Goal: Task Accomplishment & Management: Use online tool/utility

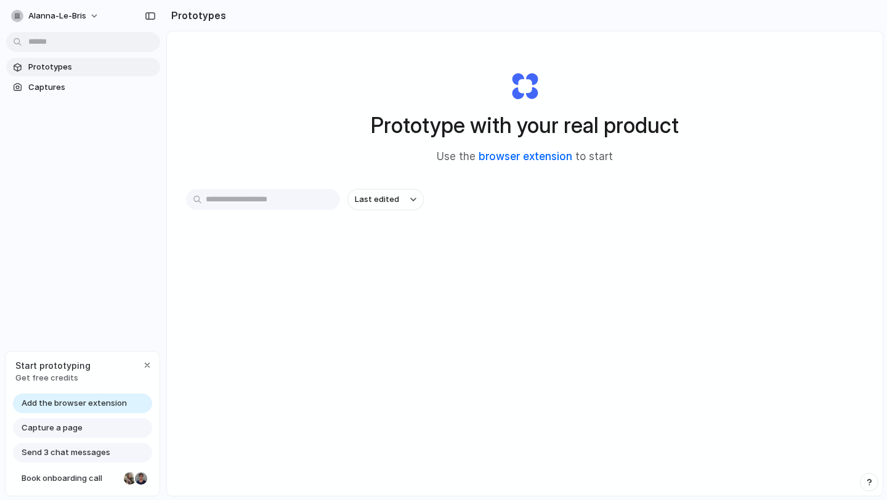
click at [526, 159] on link "browser extension" at bounding box center [526, 156] width 94 height 12
click at [145, 363] on div "button" at bounding box center [147, 365] width 10 height 10
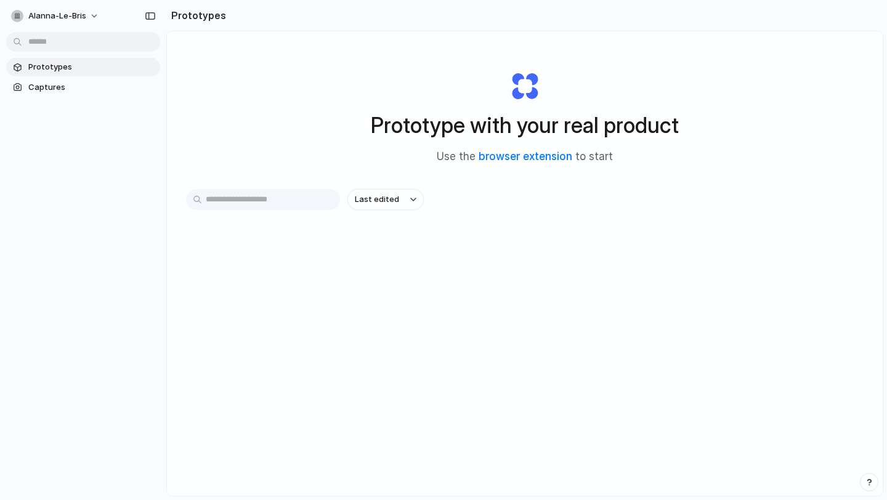
click at [261, 200] on input "text" at bounding box center [263, 199] width 154 height 21
type input "**********"
click at [54, 91] on span "Captures" at bounding box center [91, 87] width 127 height 12
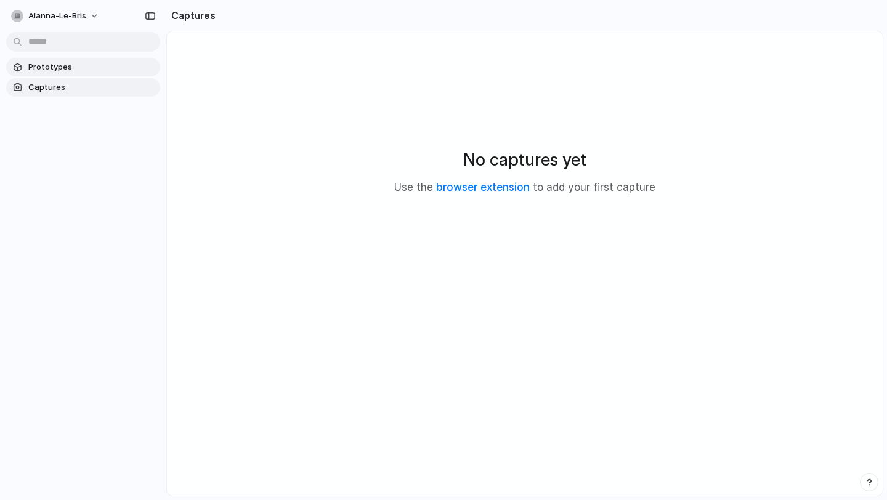
click at [114, 71] on span "Prototypes" at bounding box center [91, 67] width 127 height 12
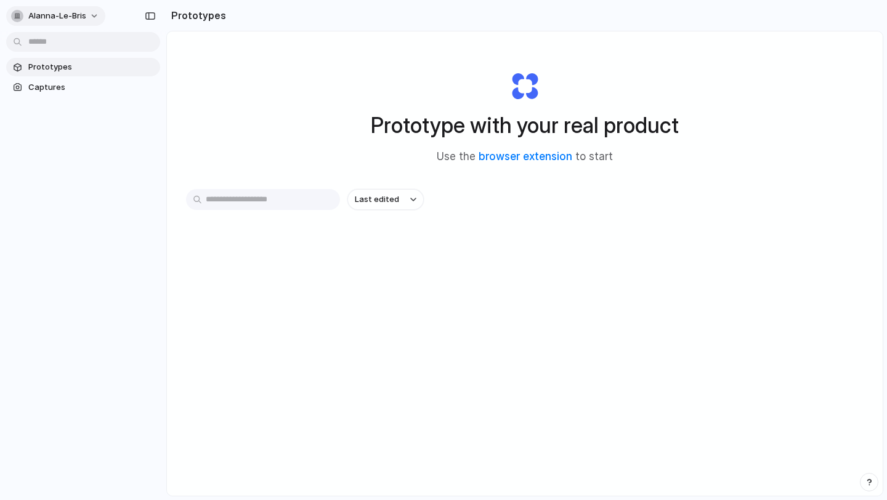
click at [87, 14] on button "alanna-le-bris" at bounding box center [55, 16] width 99 height 20
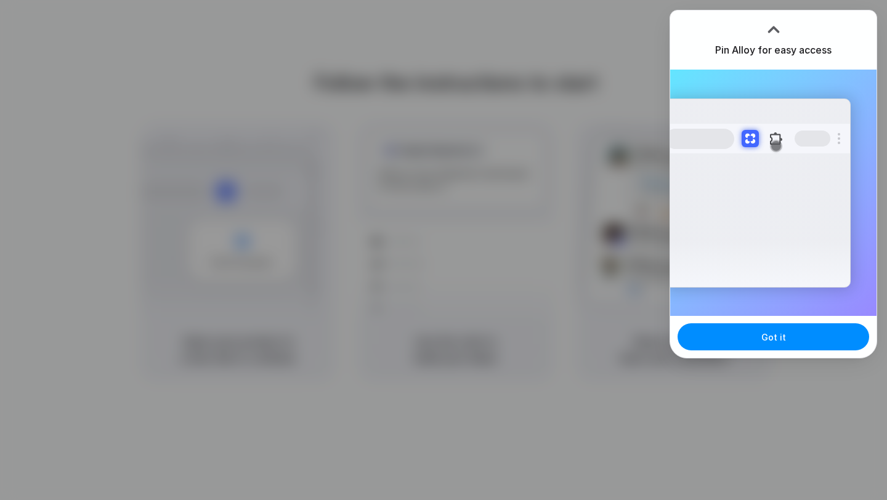
click at [771, 30] on div at bounding box center [774, 29] width 18 height 18
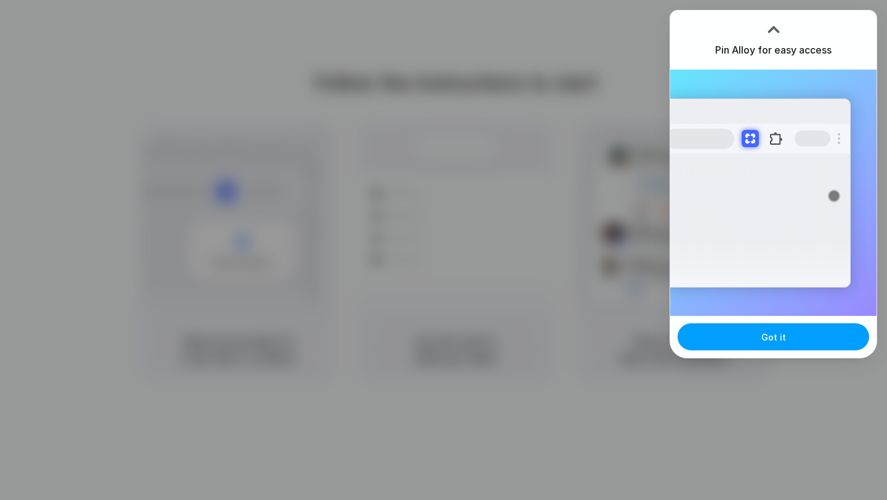
click at [738, 346] on button "Got it" at bounding box center [774, 336] width 192 height 27
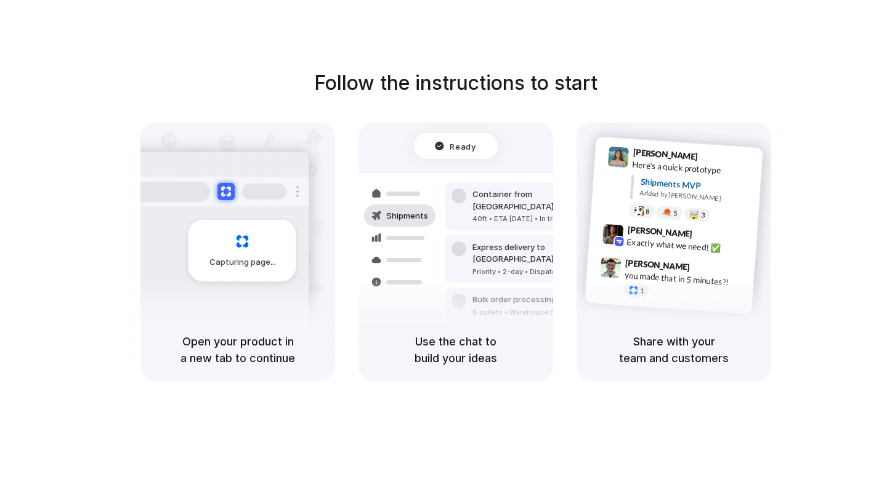
click at [242, 232] on div "Capturing page" at bounding box center [243, 251] width 108 height 62
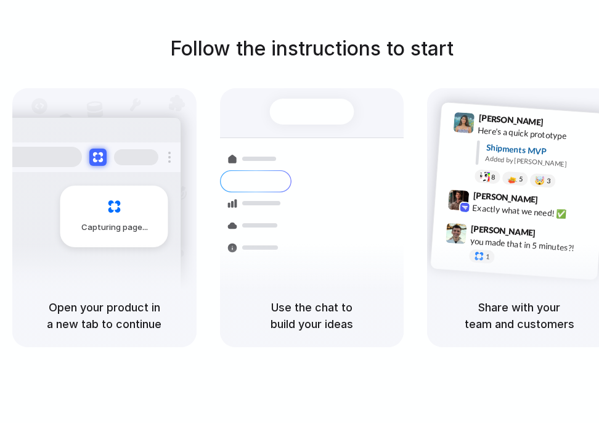
click at [283, 193] on div at bounding box center [255, 203] width 71 height 22
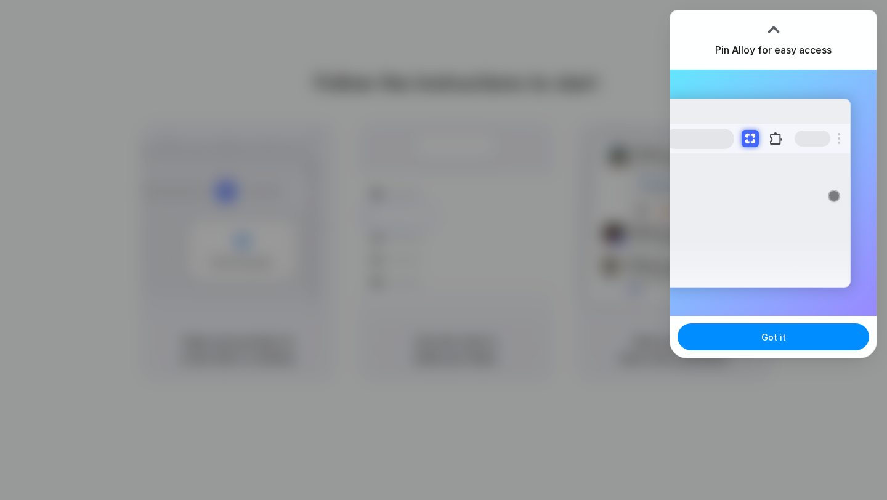
click at [799, 354] on div "Got it" at bounding box center [773, 337] width 206 height 42
click at [800, 338] on button "Got it" at bounding box center [774, 336] width 192 height 27
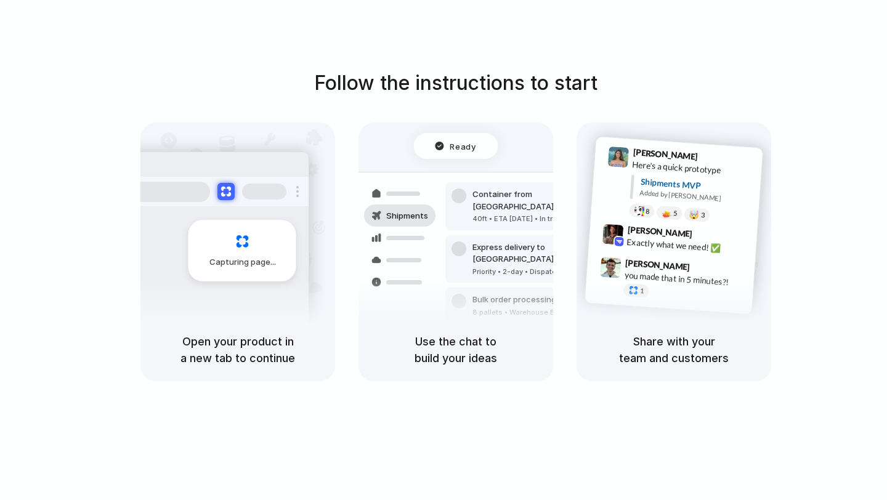
click at [812, 178] on div "Follow the instructions to start Capturing page Open your product in a new tab …" at bounding box center [455, 224] width 887 height 313
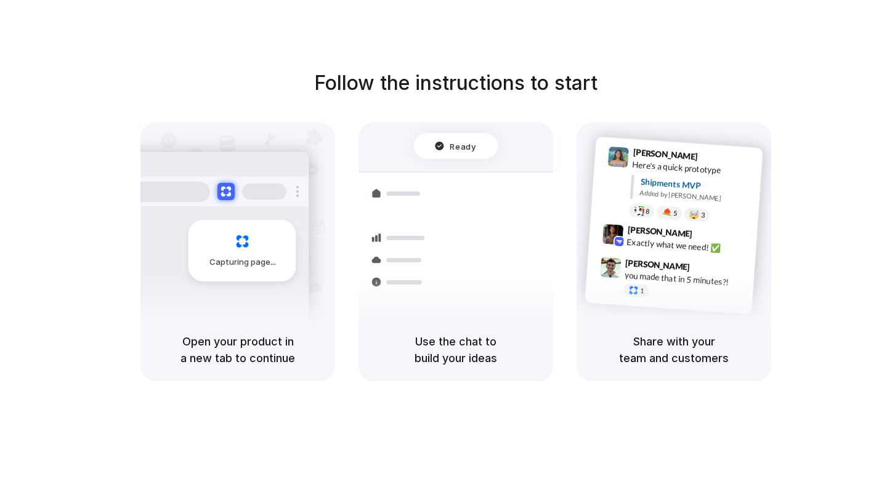
click at [277, 333] on div "Open your product in a new tab to continue" at bounding box center [237, 350] width 195 height 63
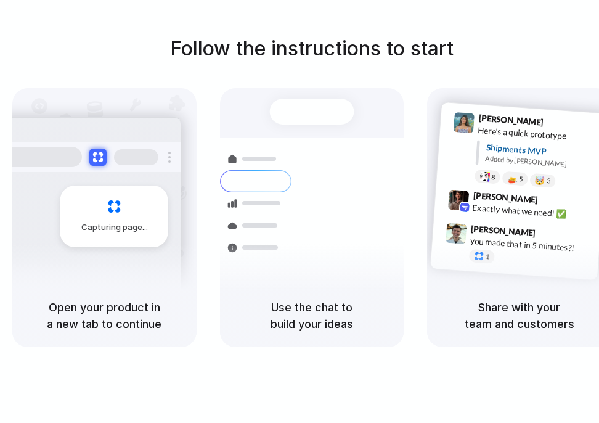
click at [372, 83] on div "Follow the instructions to start Capturing page Open your product in a new tab …" at bounding box center [311, 190] width 599 height 313
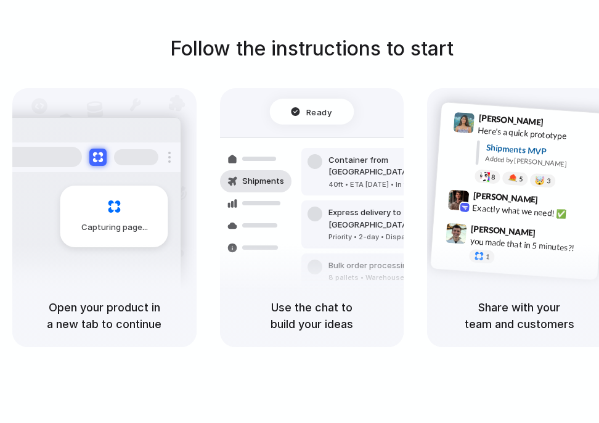
click at [299, 211] on div at bounding box center [299, 211] width 0 height 0
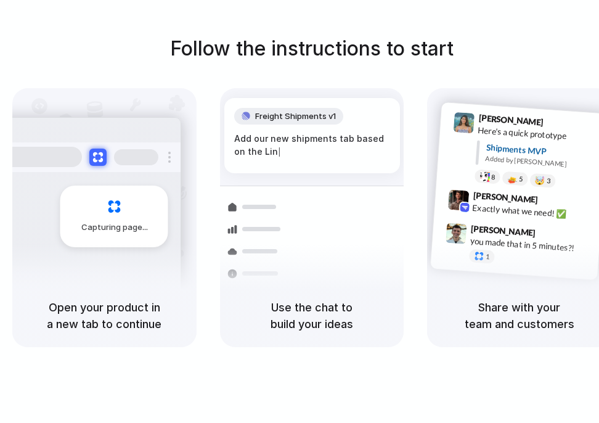
click at [280, 299] on h5 "Use the chat to build your ideas" at bounding box center [312, 315] width 155 height 33
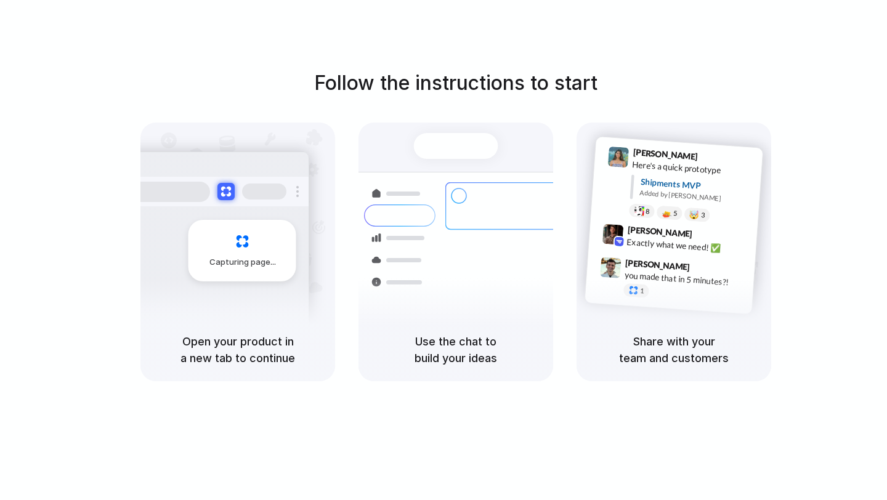
click at [444, 250] on div at bounding box center [444, 250] width 0 height 0
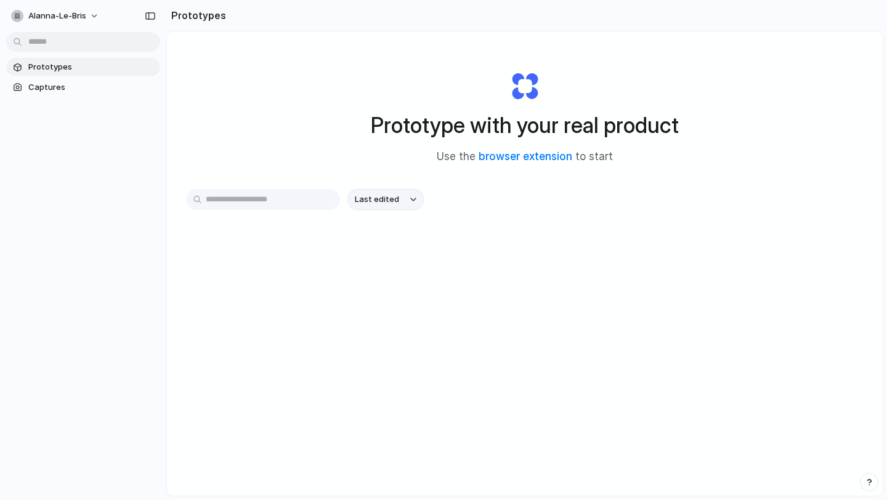
click at [401, 206] on button "Last edited" at bounding box center [385, 199] width 76 height 21
click at [95, 88] on span "Captures" at bounding box center [91, 87] width 127 height 12
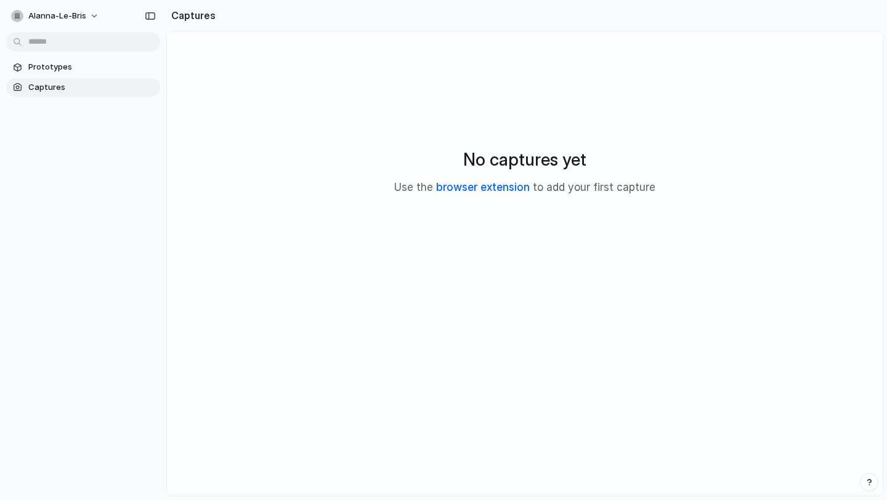
click at [487, 191] on link "browser extension" at bounding box center [483, 187] width 94 height 12
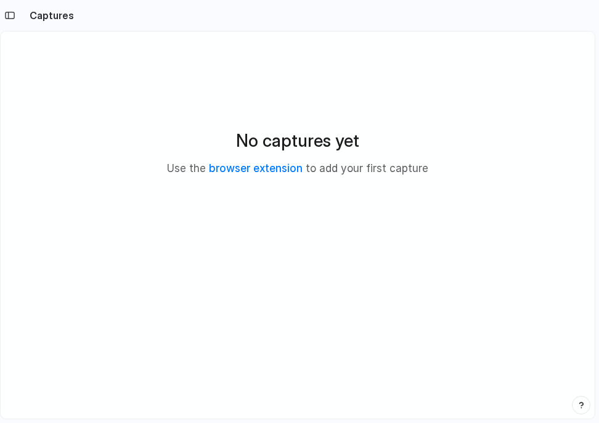
click at [15, 23] on div "Captures" at bounding box center [37, 15] width 74 height 25
click at [12, 17] on div "button" at bounding box center [9, 15] width 11 height 9
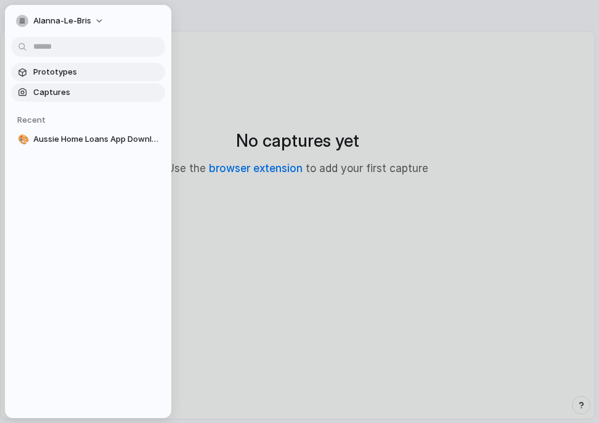
click at [75, 75] on span "Prototypes" at bounding box center [96, 72] width 127 height 12
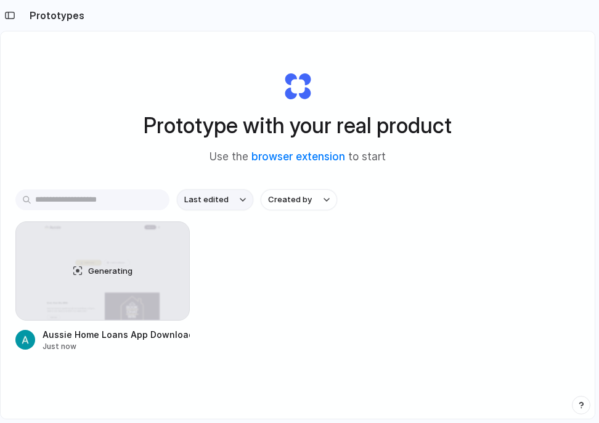
click at [242, 195] on button "Last edited" at bounding box center [215, 199] width 76 height 21
click at [300, 291] on div "Last edited Last created Alphabetical" at bounding box center [299, 211] width 599 height 423
click at [65, 339] on div "Aussie Home Loans App Download Tab" at bounding box center [116, 334] width 147 height 13
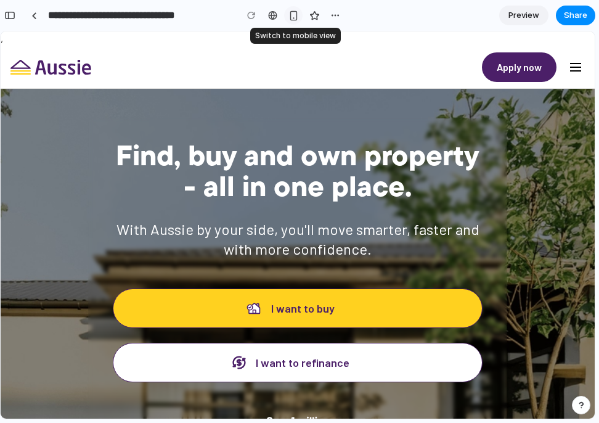
click at [297, 12] on div "button" at bounding box center [293, 15] width 10 height 10
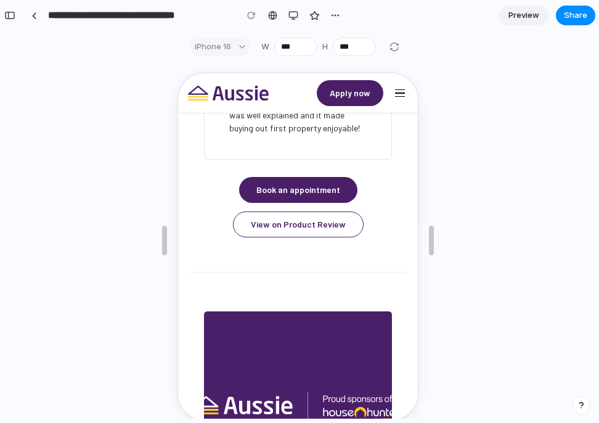
scroll to position [2814, 0]
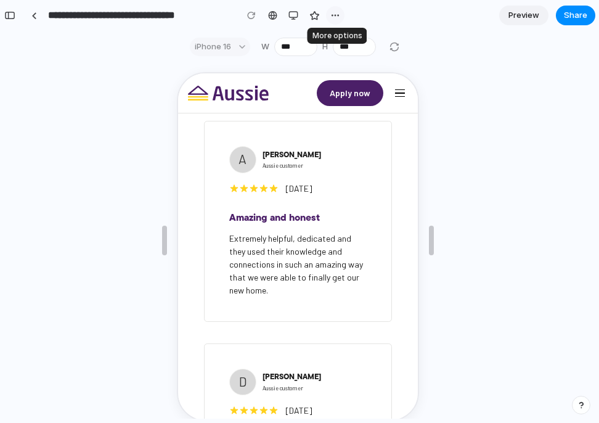
click at [335, 15] on div "button" at bounding box center [335, 15] width 10 height 10
click at [302, 31] on div "Duplicate Delete" at bounding box center [299, 211] width 599 height 423
click at [224, 99] on icon at bounding box center [226, 91] width 81 height 15
click at [397, 91] on div "button" at bounding box center [398, 91] width 10 height 1
click at [394, 51] on div at bounding box center [394, 46] width 15 height 15
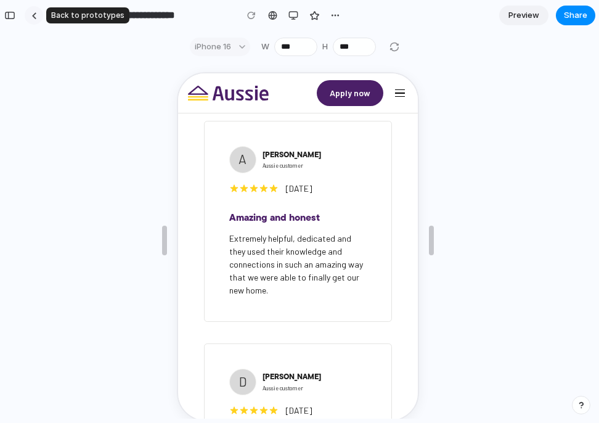
click at [40, 10] on link at bounding box center [34, 15] width 18 height 18
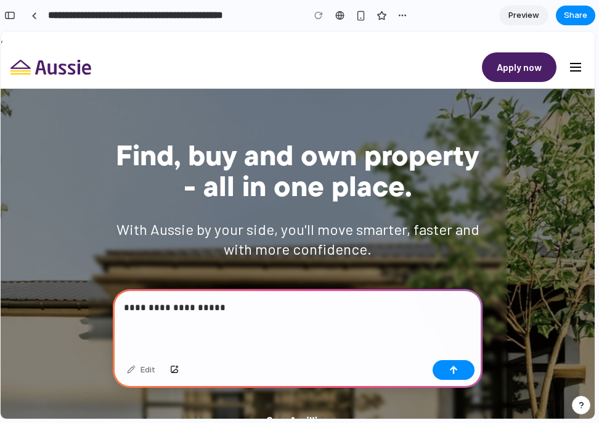
click at [581, 67] on button "button" at bounding box center [575, 67] width 18 height 18
click at [576, 67] on div "button" at bounding box center [575, 67] width 11 height 1
click at [528, 65] on span "Apply now" at bounding box center [519, 67] width 45 height 30
click at [305, 306] on p "**********" at bounding box center [297, 307] width 347 height 15
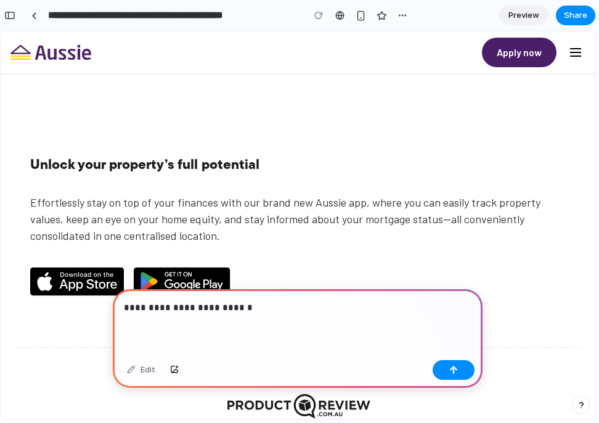
scroll to position [2407, 0]
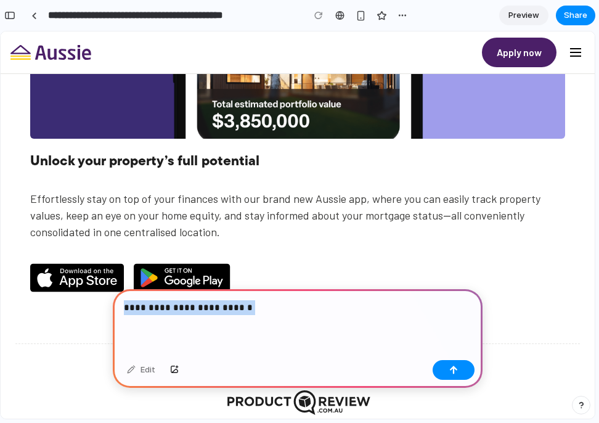
drag, startPoint x: 258, startPoint y: 315, endPoint x: 189, endPoint y: 299, distance: 70.7
click at [189, 296] on div "**********" at bounding box center [298, 322] width 370 height 66
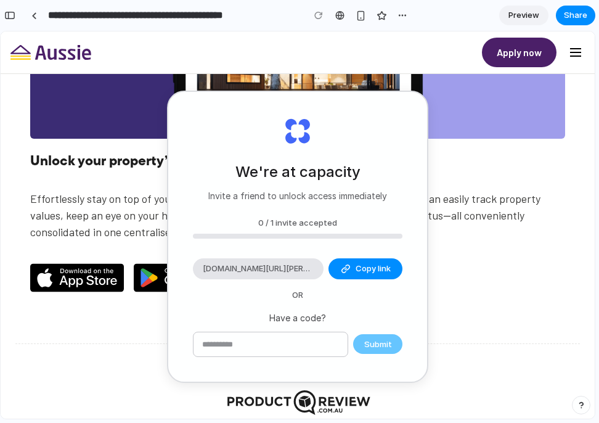
click at [301, 225] on div "0 / 1 invite accepted" at bounding box center [297, 223] width 209 height 12
click at [359, 272] on span "Copy link" at bounding box center [372, 268] width 35 height 12
click at [282, 269] on span "alloy.app/invite/alanna-le-bris-LEVECW" at bounding box center [258, 268] width 111 height 12
click at [309, 272] on span "alloy.app/invite/alanna-le-bris-LEVECW" at bounding box center [258, 268] width 111 height 12
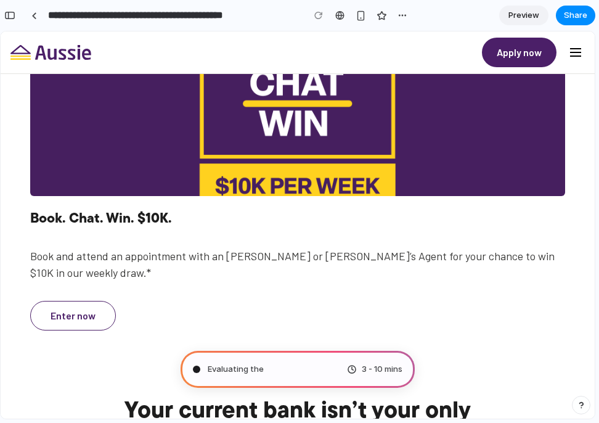
scroll to position [704, 0]
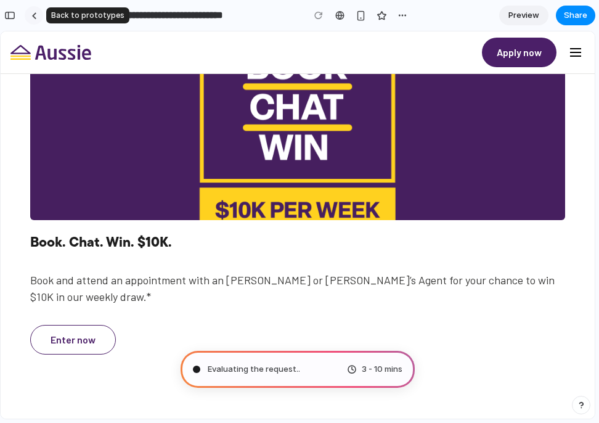
click at [37, 17] on link at bounding box center [34, 15] width 18 height 18
